Goal: Task Accomplishment & Management: Manage account settings

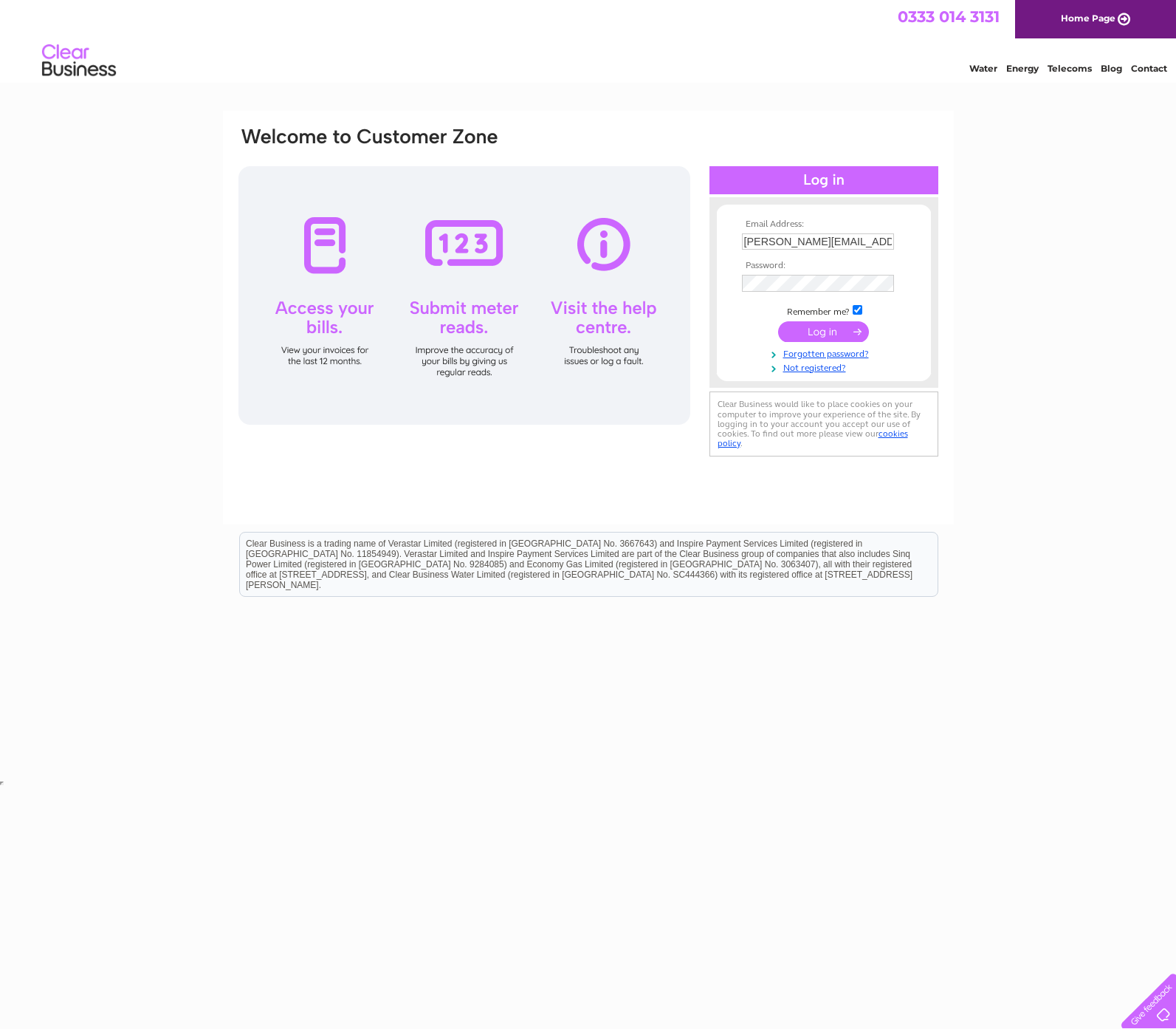
click at [835, 334] on input "submit" at bounding box center [823, 331] width 91 height 20
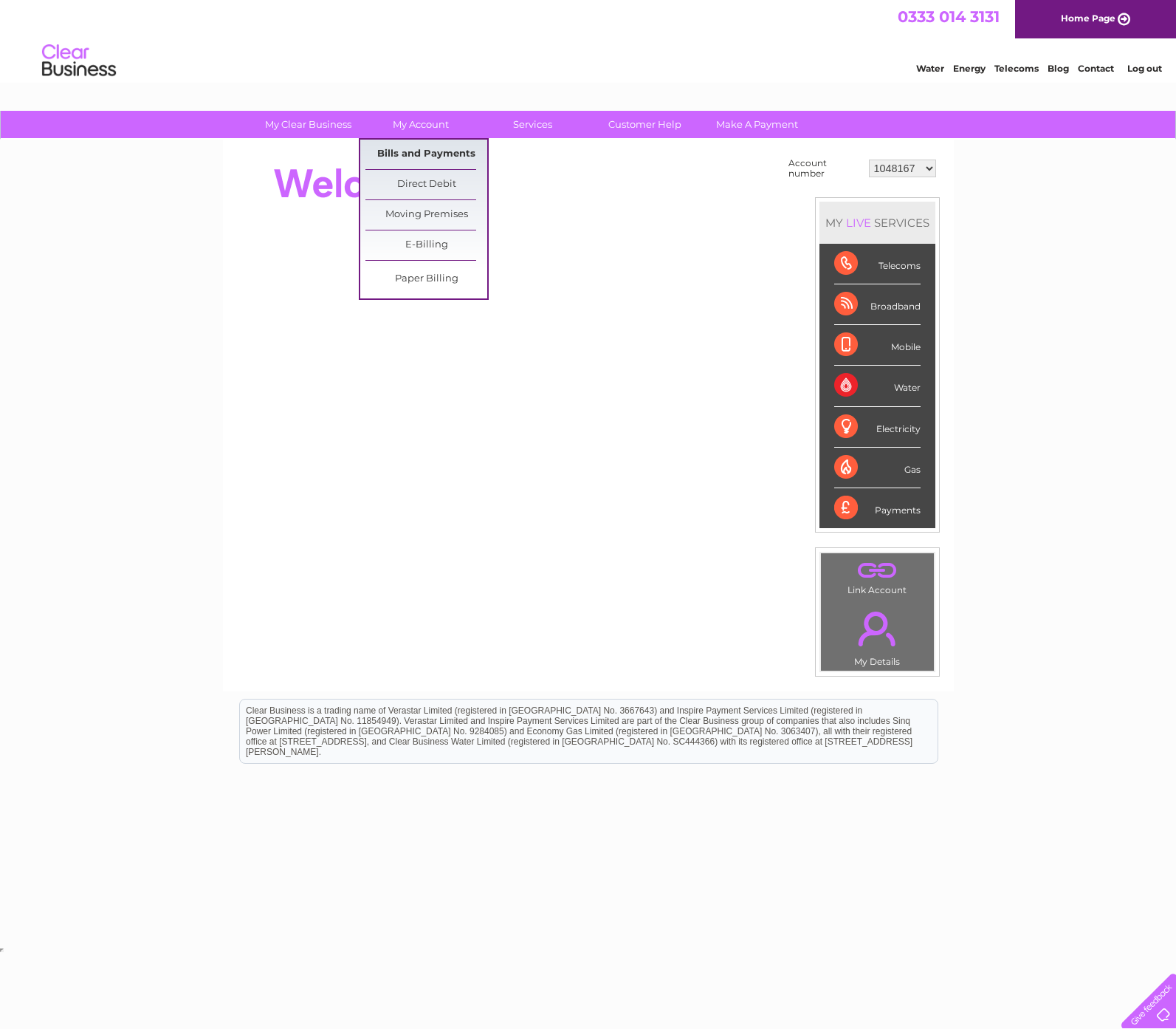
click at [423, 150] on link "Bills and Payments" at bounding box center [426, 154] width 122 height 30
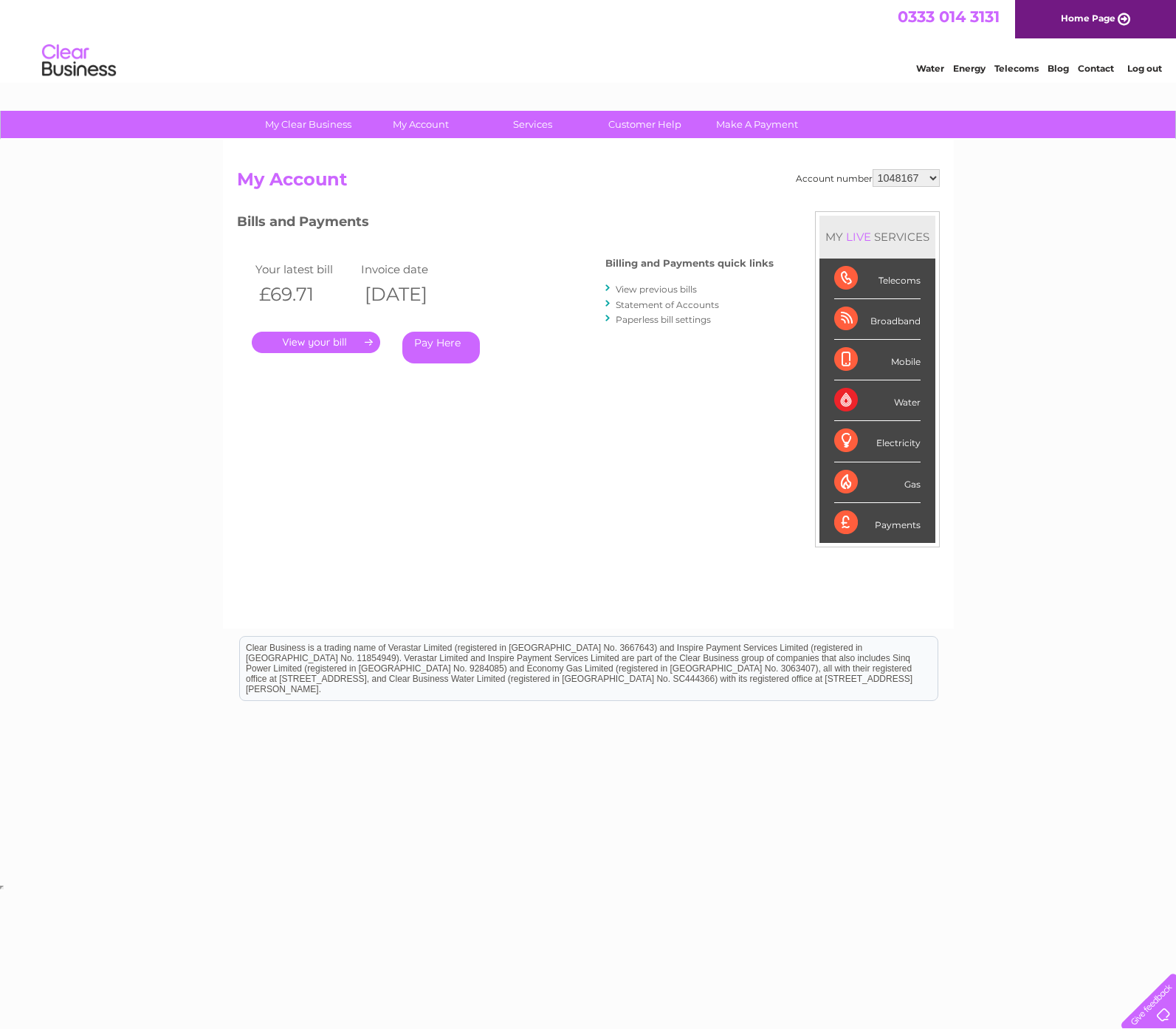
click at [324, 344] on link "." at bounding box center [316, 342] width 129 height 21
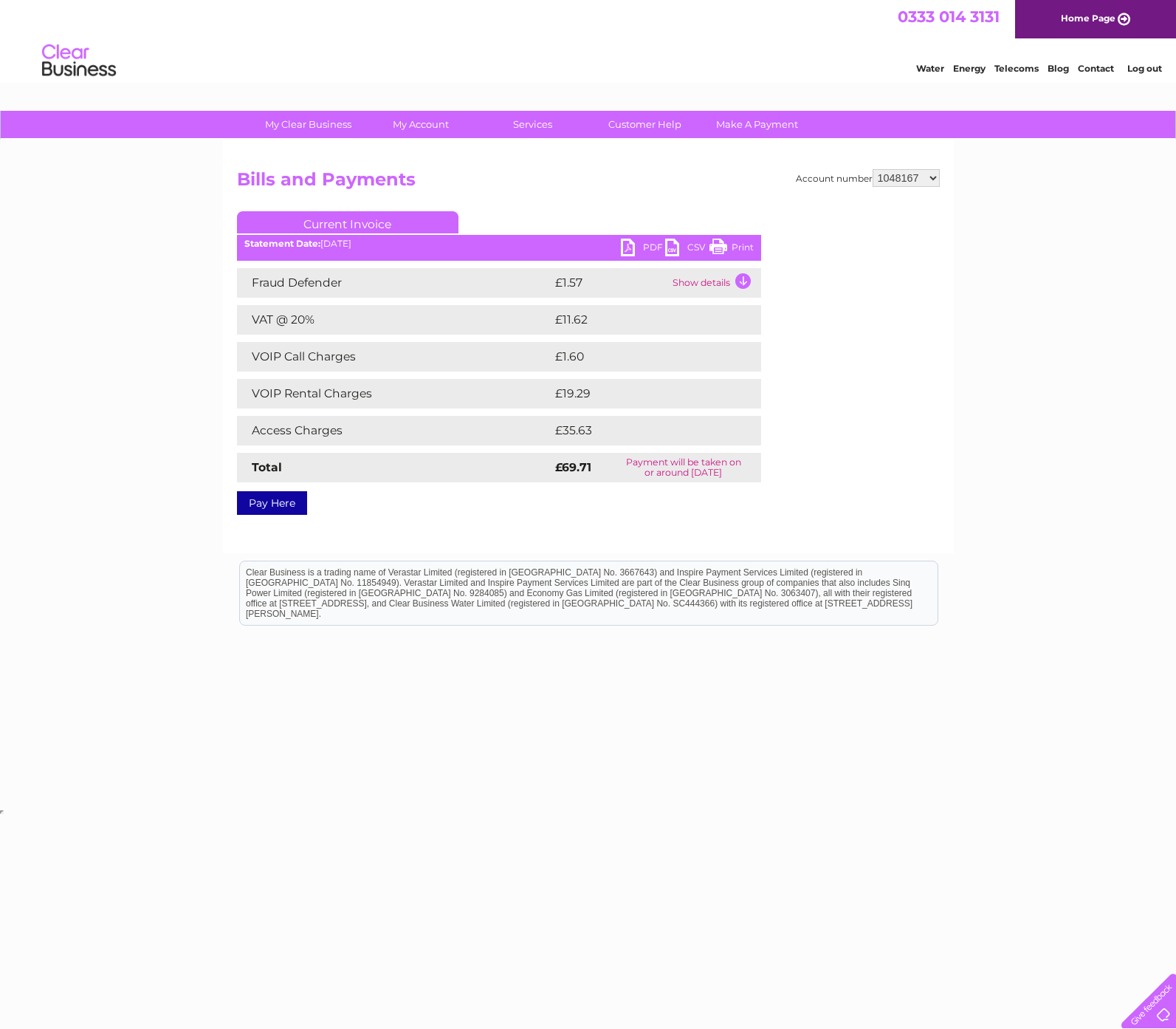
click at [647, 249] on link "PDF" at bounding box center [643, 248] width 44 height 21
